Goal: Information Seeking & Learning: Learn about a topic

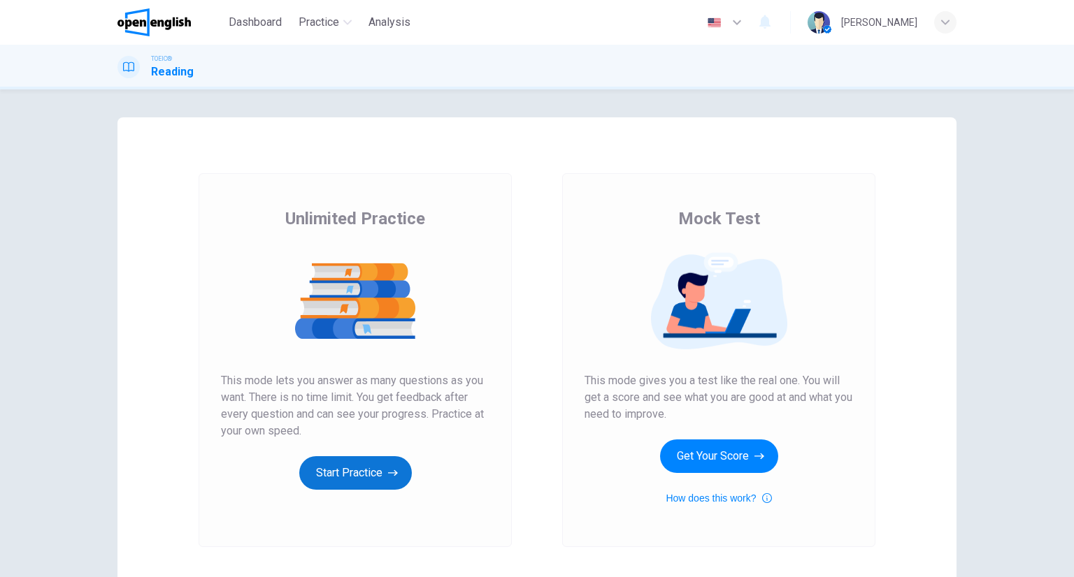
click at [333, 482] on button "Start Practice" at bounding box center [355, 473] width 113 height 34
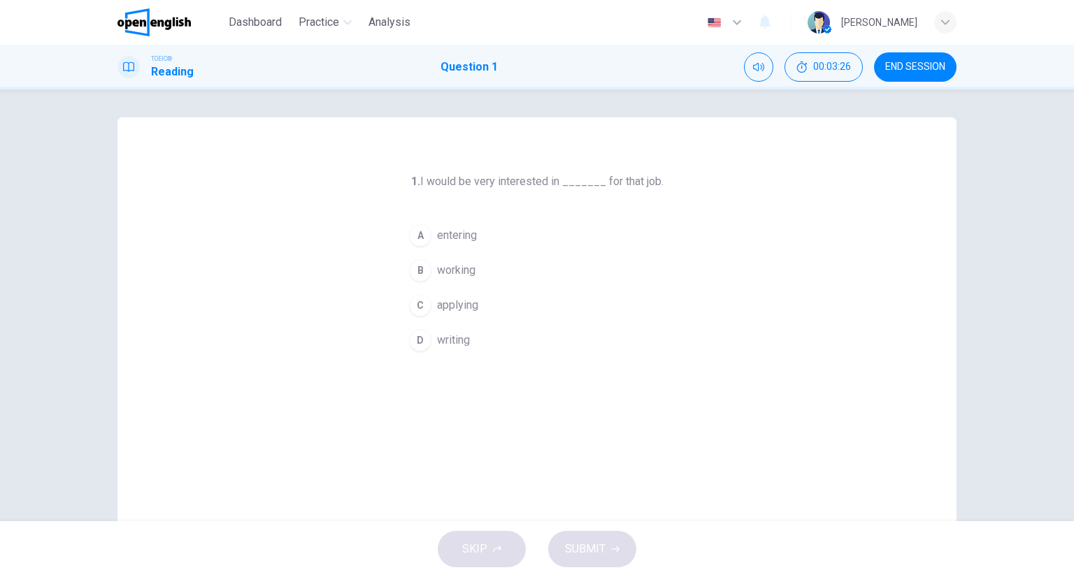
click at [438, 298] on span "applying" at bounding box center [457, 305] width 41 height 17
drag, startPoint x: 614, startPoint y: 534, endPoint x: 601, endPoint y: 535, distance: 13.3
click at [607, 537] on button "SUBMIT" at bounding box center [592, 549] width 88 height 36
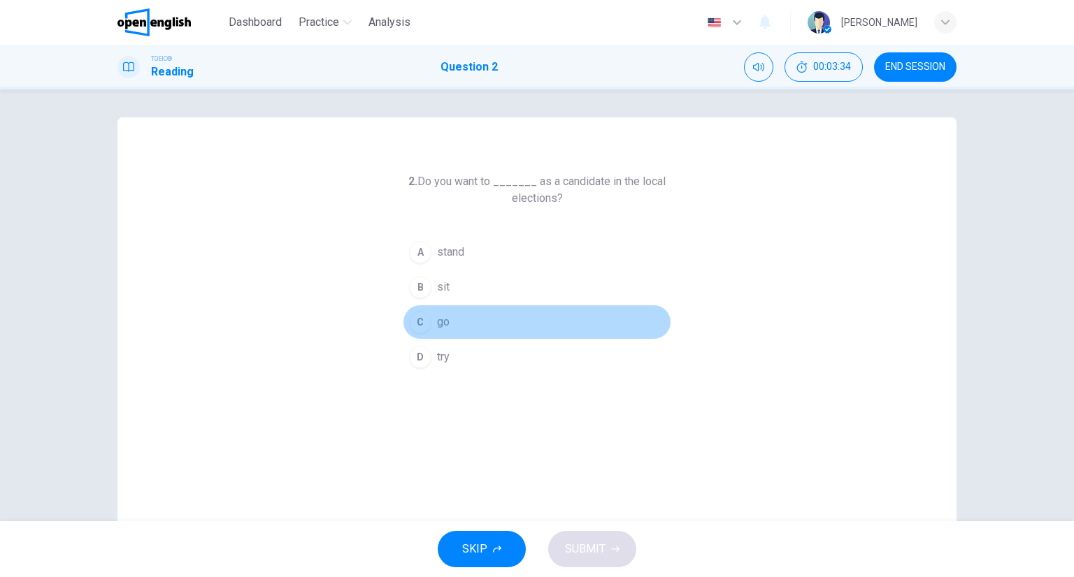
click at [472, 333] on button "C go" at bounding box center [537, 322] width 268 height 35
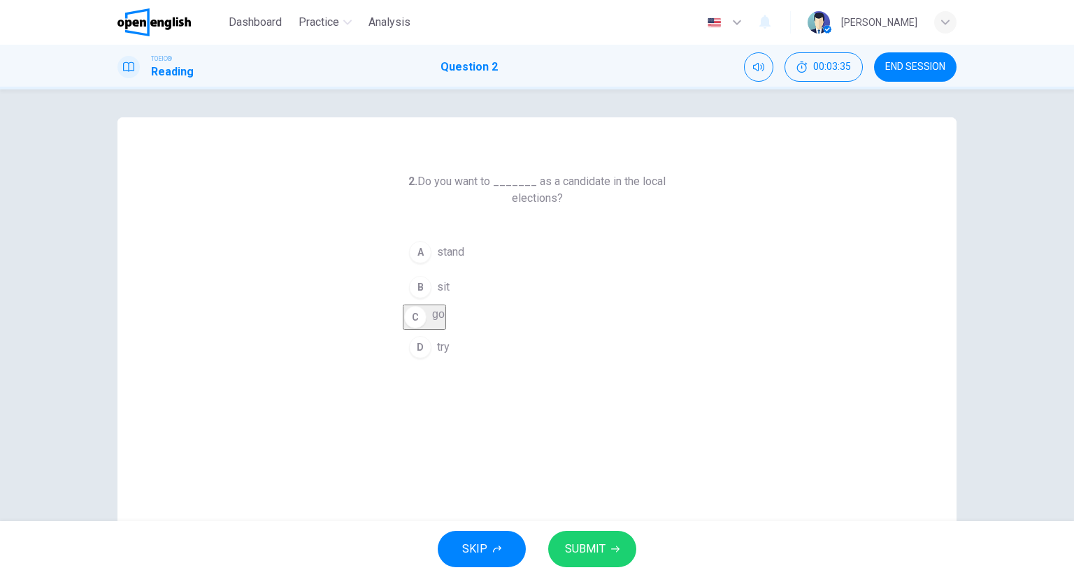
click at [561, 543] on button "SUBMIT" at bounding box center [592, 549] width 88 height 36
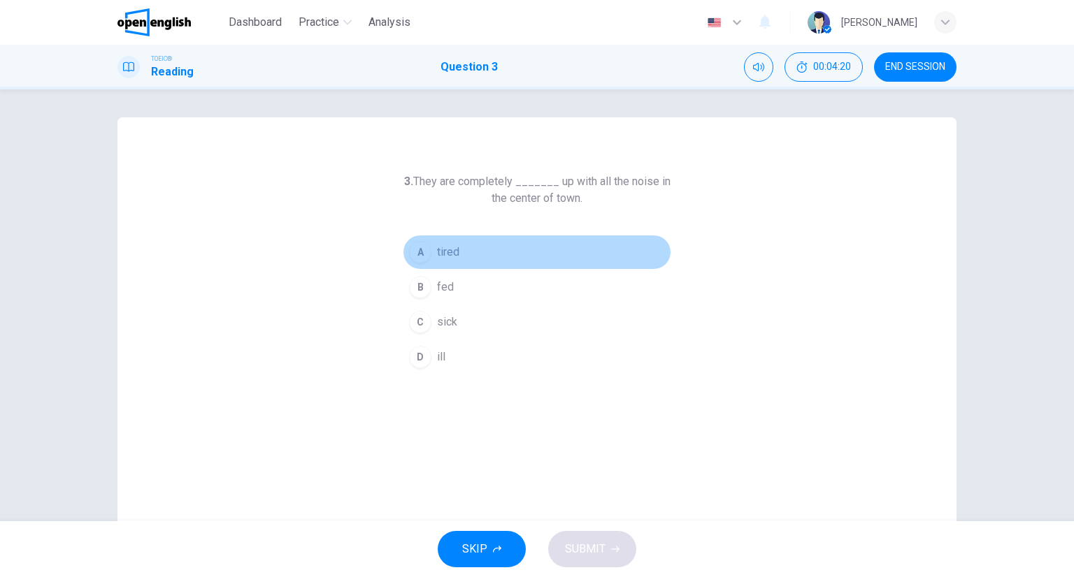
drag, startPoint x: 442, startPoint y: 250, endPoint x: 454, endPoint y: 264, distance: 18.3
click at [442, 249] on span "tired" at bounding box center [448, 252] width 22 height 17
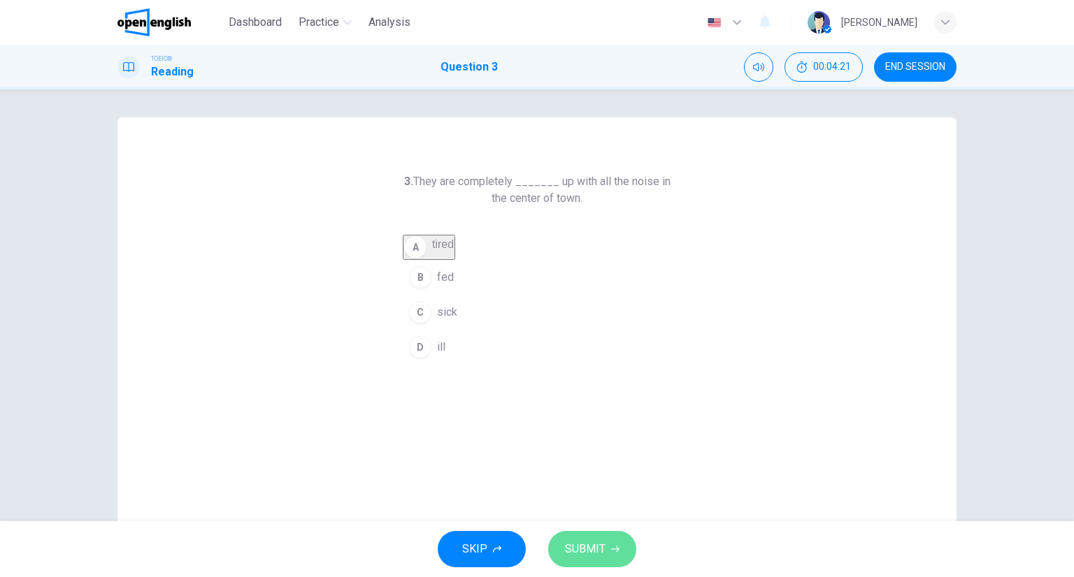
click at [612, 538] on button "SUBMIT" at bounding box center [592, 549] width 88 height 36
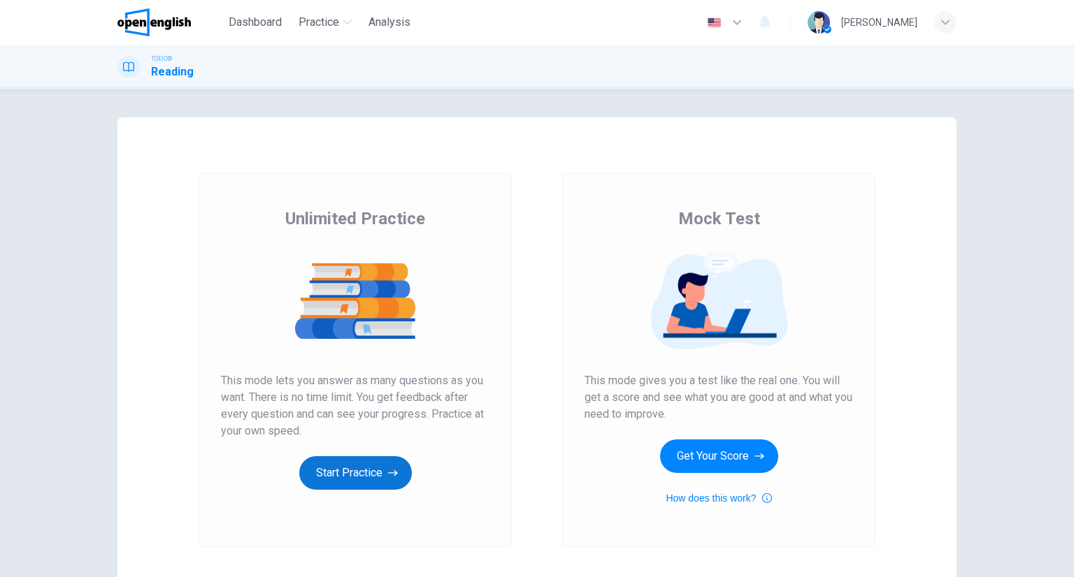
click at [355, 461] on button "Start Practice" at bounding box center [355, 473] width 113 height 34
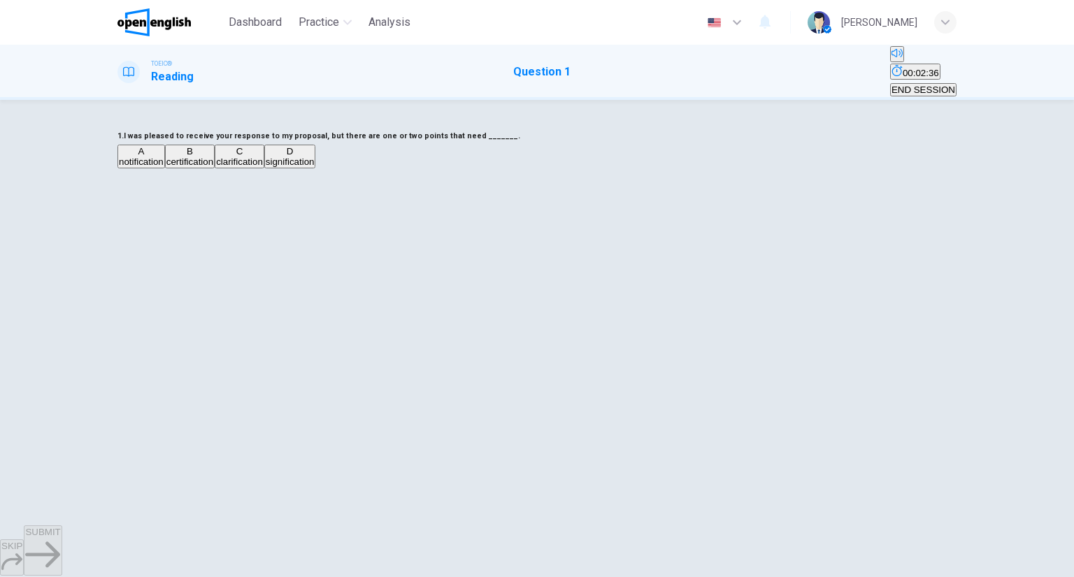
click at [263, 157] on div "C" at bounding box center [239, 151] width 47 height 10
click at [62, 544] on button "SUBMIT" at bounding box center [43, 551] width 38 height 50
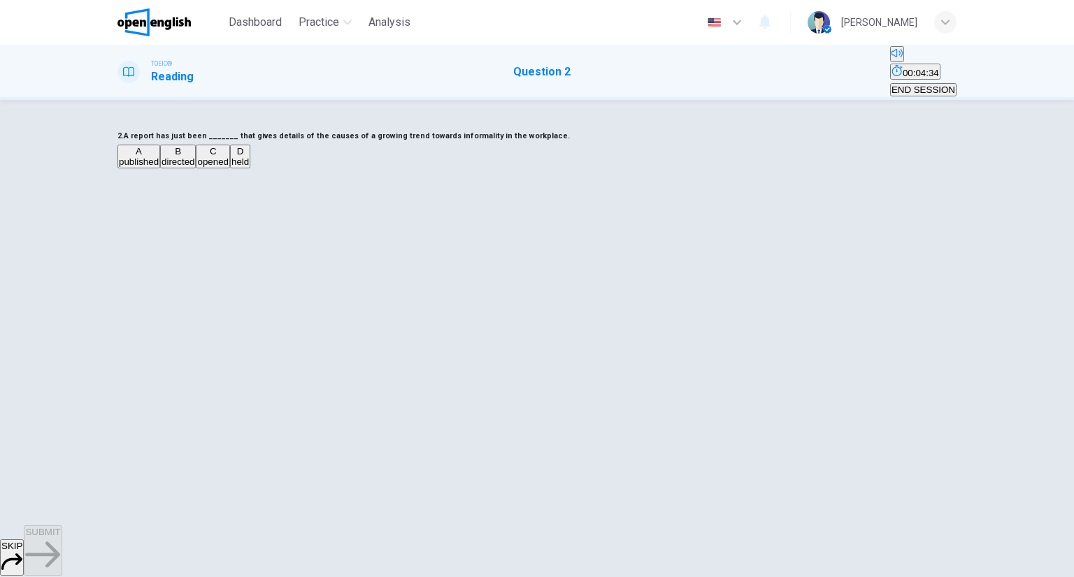
click at [159, 167] on span "published" at bounding box center [139, 162] width 40 height 10
click at [62, 547] on button "SUBMIT" at bounding box center [43, 551] width 38 height 50
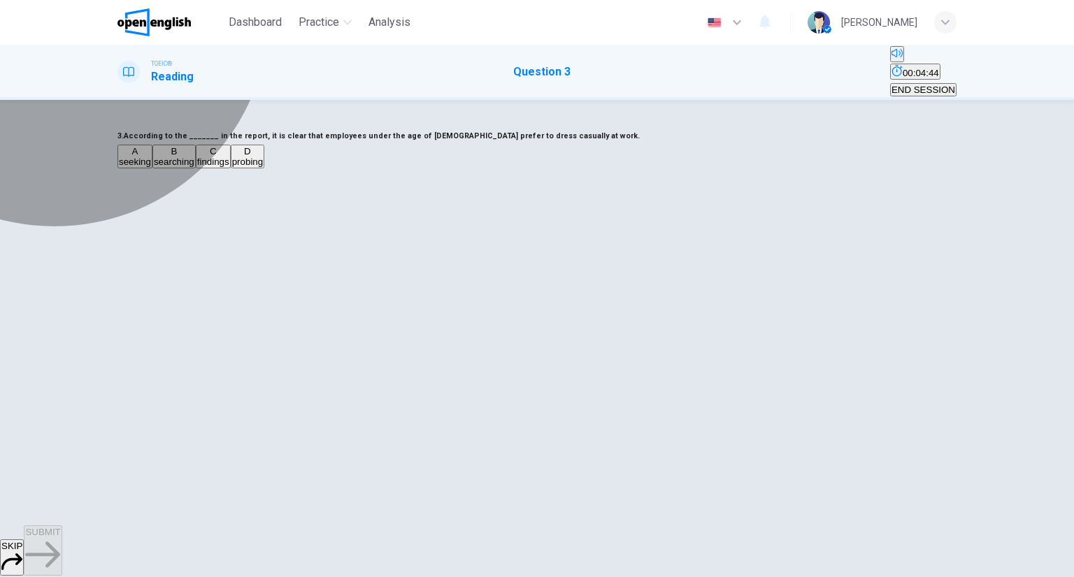
click at [229, 167] on span "findings" at bounding box center [213, 162] width 32 height 10
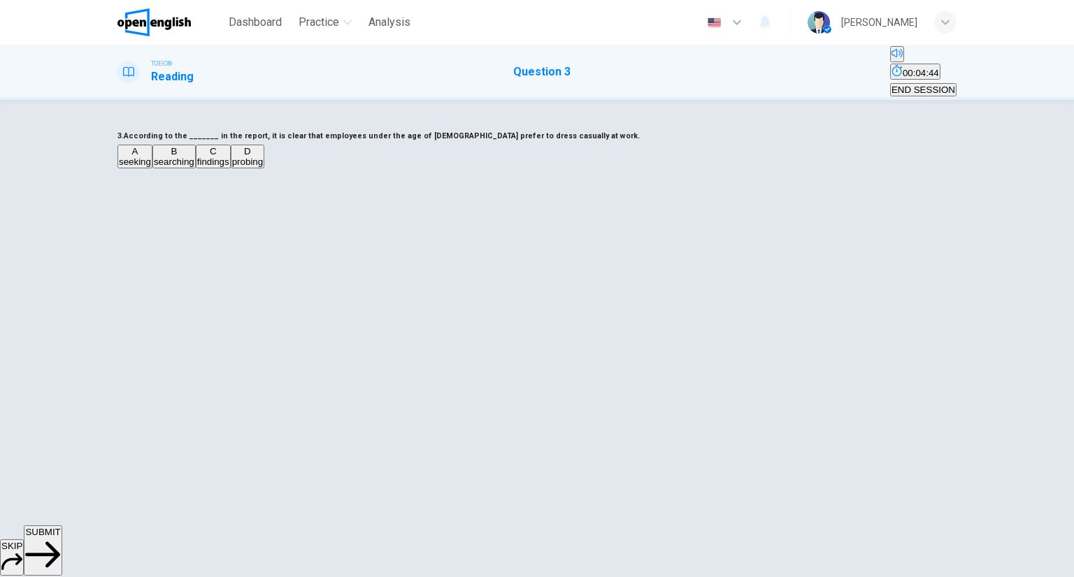
click at [151, 167] on span "seeking" at bounding box center [135, 162] width 32 height 10
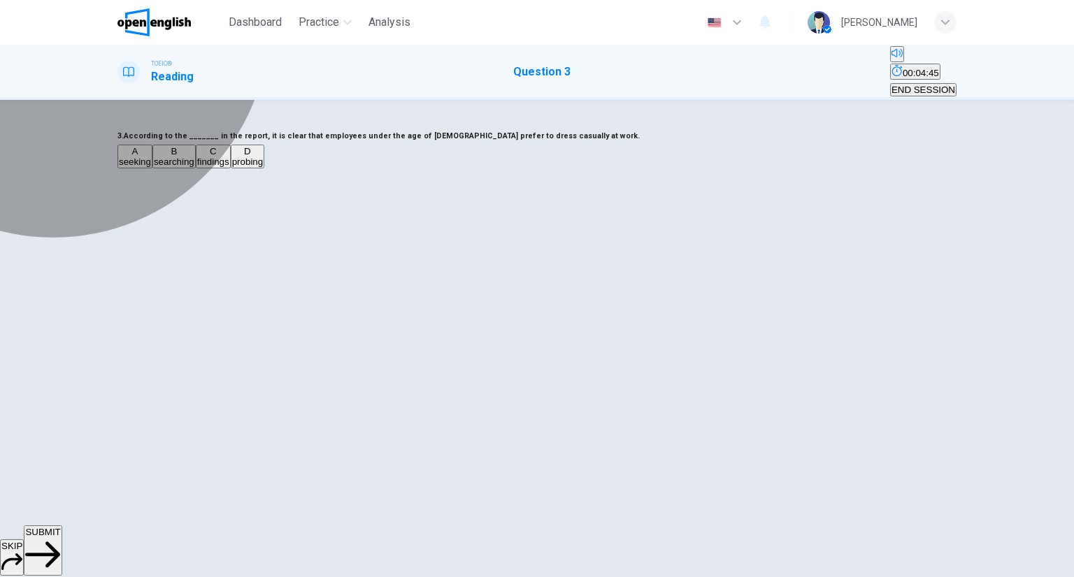
click at [194, 167] on span "searching" at bounding box center [174, 162] width 41 height 10
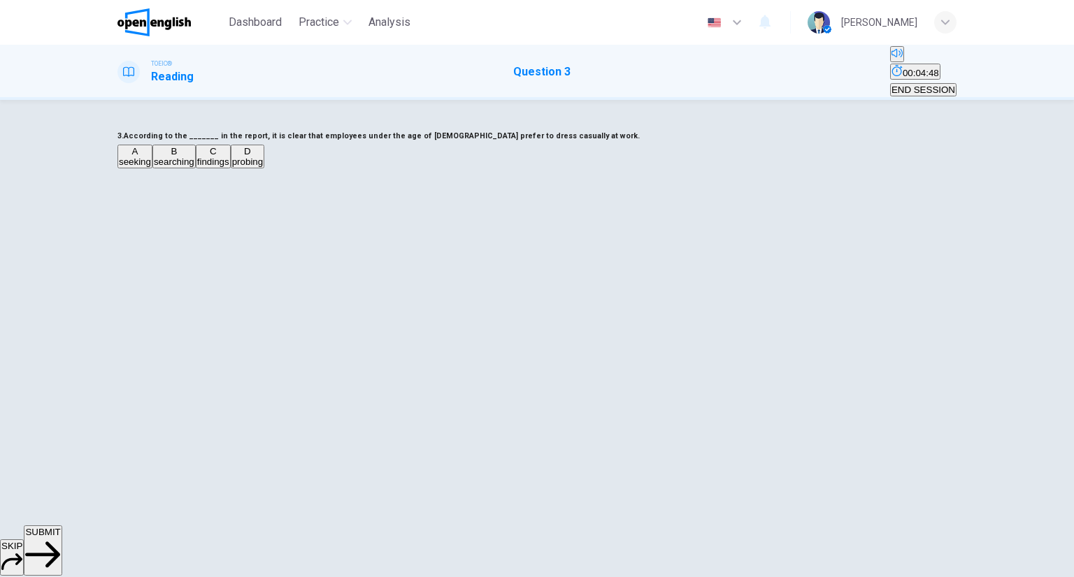
click at [60, 538] on span "SUBMIT" at bounding box center [42, 532] width 35 height 10
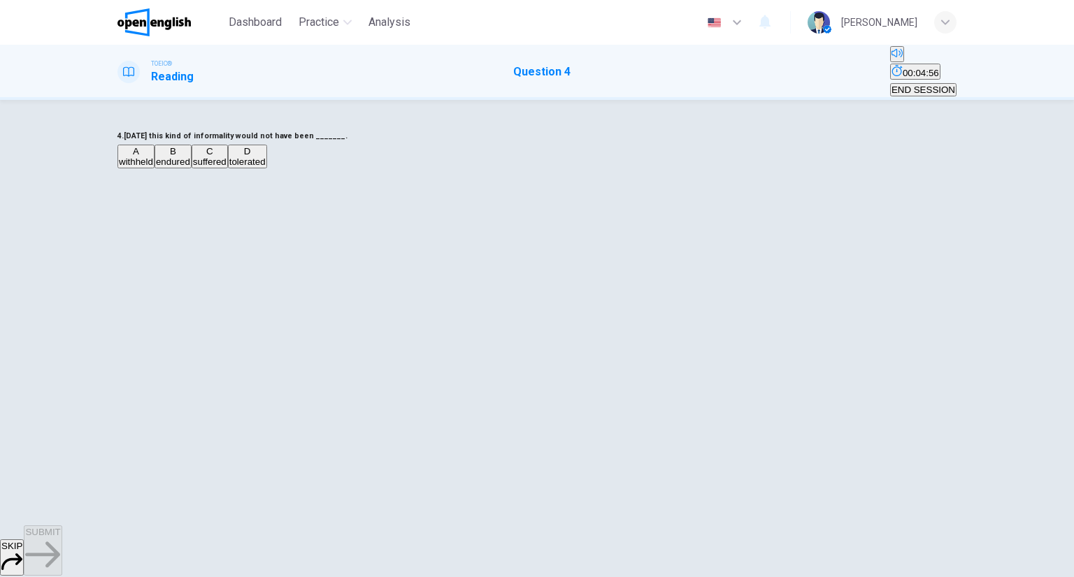
click at [267, 168] on button "D tolerated" at bounding box center [247, 157] width 39 height 24
click at [583, 570] on div "SKIP SUBMIT" at bounding box center [537, 552] width 1074 height 52
click at [62, 563] on button "SUBMIT" at bounding box center [43, 551] width 38 height 50
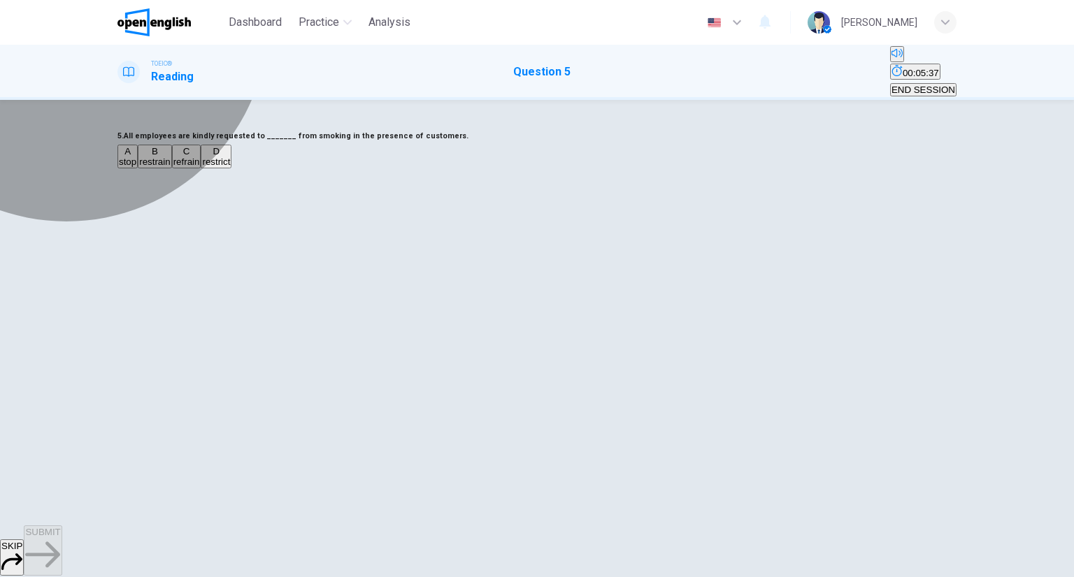
click at [138, 168] on button "A stop" at bounding box center [127, 157] width 20 height 24
click at [230, 167] on span "restrict" at bounding box center [216, 162] width 28 height 10
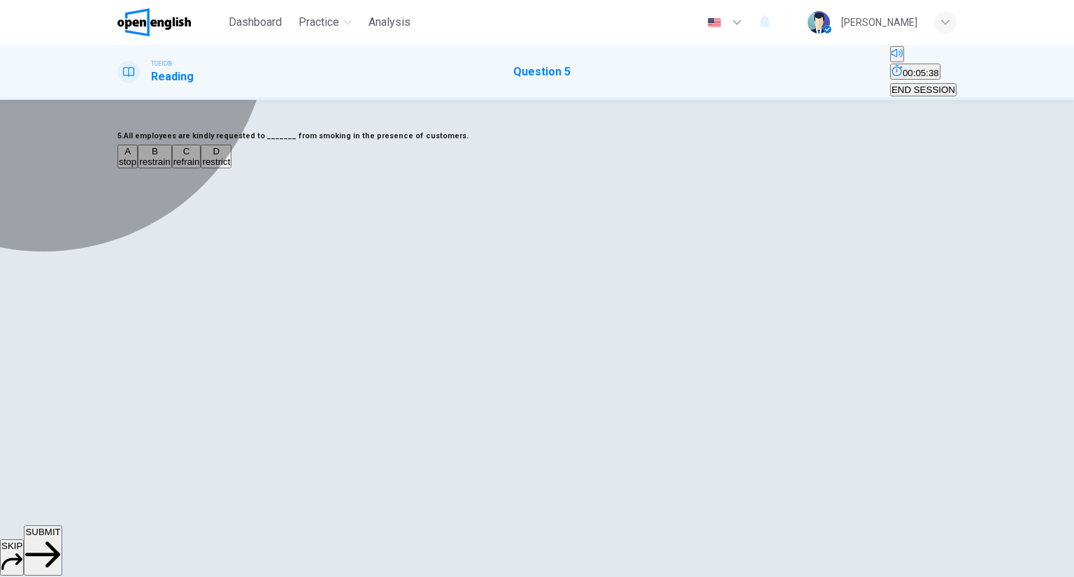
click at [138, 168] on button "A stop" at bounding box center [127, 157] width 20 height 24
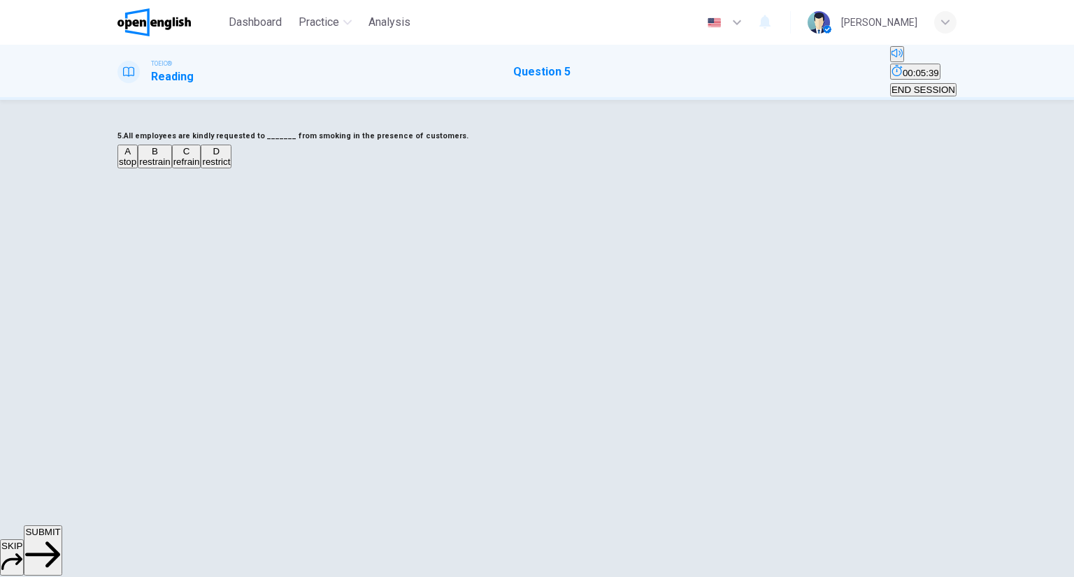
click at [230, 167] on span "restrict" at bounding box center [216, 162] width 28 height 10
click at [60, 538] on span "SUBMIT" at bounding box center [42, 532] width 35 height 10
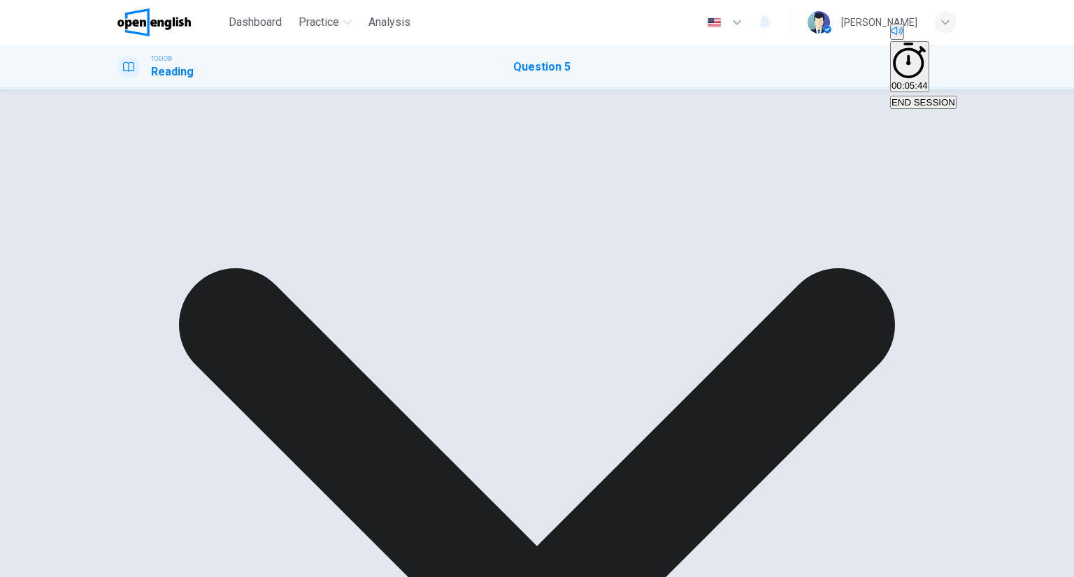
drag, startPoint x: 691, startPoint y: 545, endPoint x: 685, endPoint y: 536, distance: 11.1
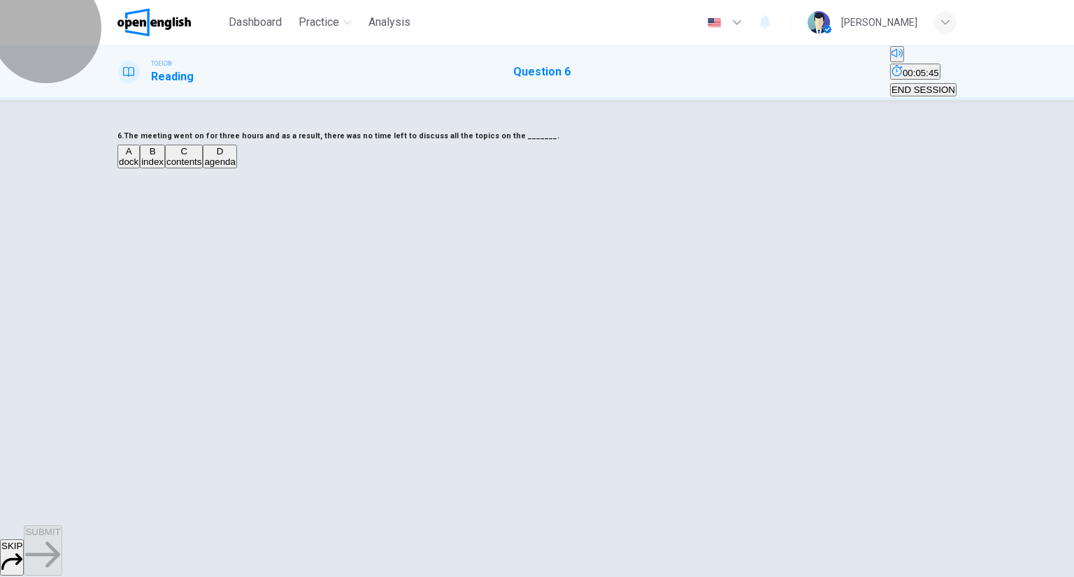
click at [919, 83] on button "END SESSION" at bounding box center [923, 89] width 66 height 13
